Goal: Check status: Check status

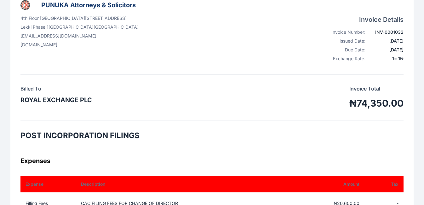
scroll to position [68, 0]
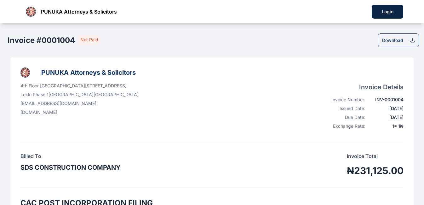
click at [412, 43] on icon at bounding box center [412, 40] width 5 height 5
click at [411, 40] on icon at bounding box center [412, 40] width 5 height 5
click at [412, 39] on icon at bounding box center [412, 40] width 5 height 5
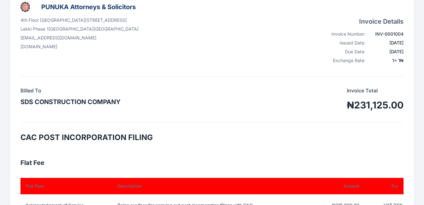
scroll to position [66, 0]
